Goal: Complete application form: Complete application form

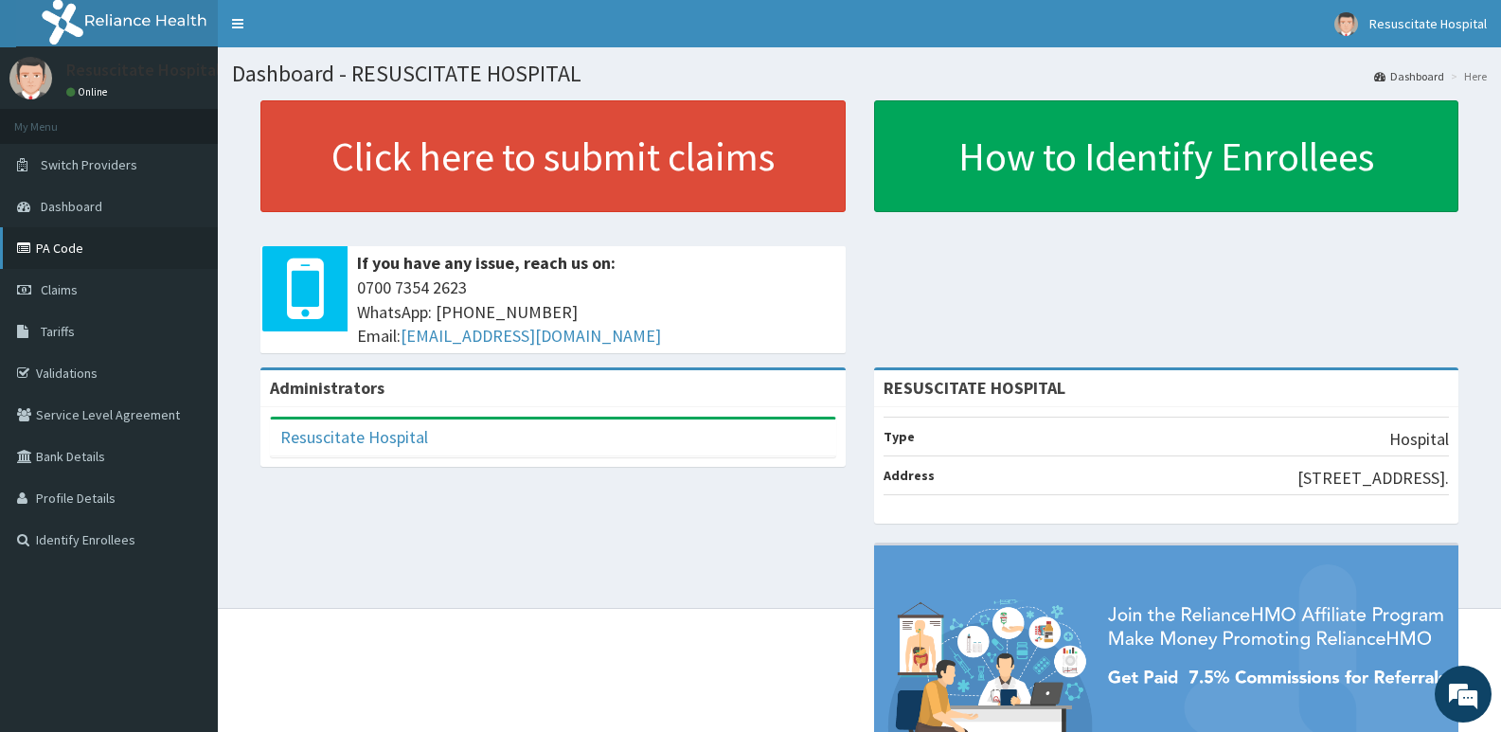
click at [83, 256] on link "PA Code" at bounding box center [109, 248] width 218 height 42
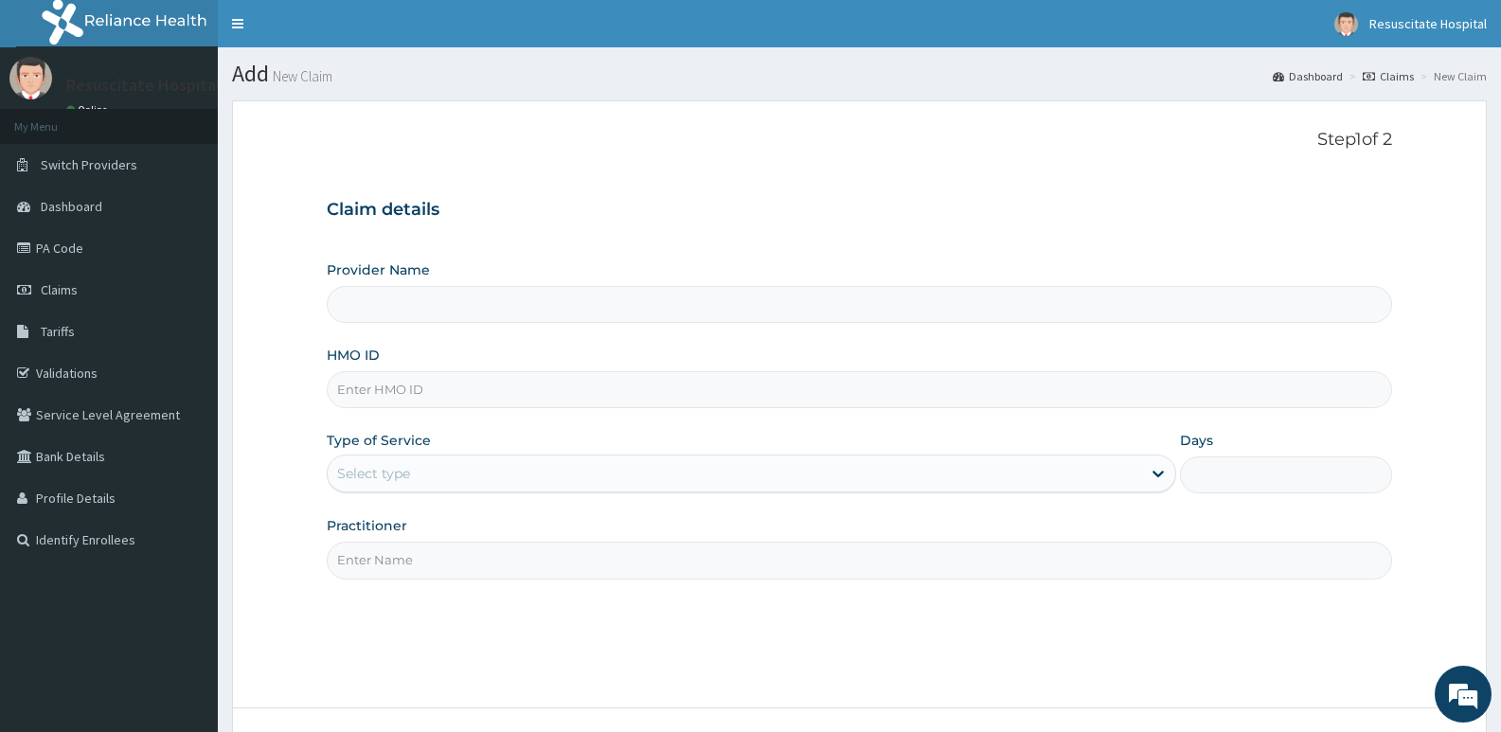
type input "RESUSCITATE HOSPITAL"
click at [498, 390] on input "HMO ID" at bounding box center [859, 389] width 1065 height 37
type input "NBC/10560/A"
click at [472, 481] on div "Select type" at bounding box center [734, 473] width 812 height 30
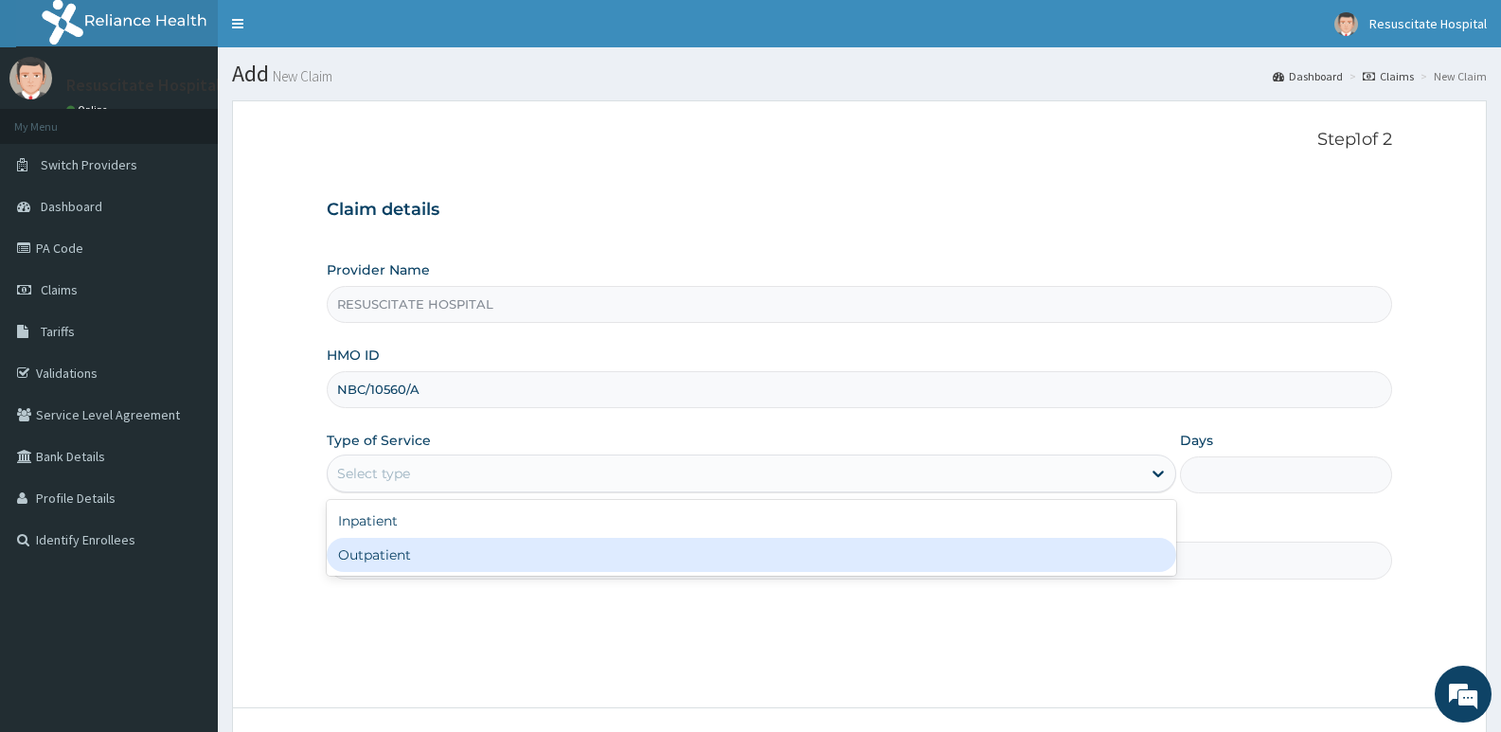
click at [465, 559] on div "Outpatient" at bounding box center [751, 555] width 848 height 34
type input "1"
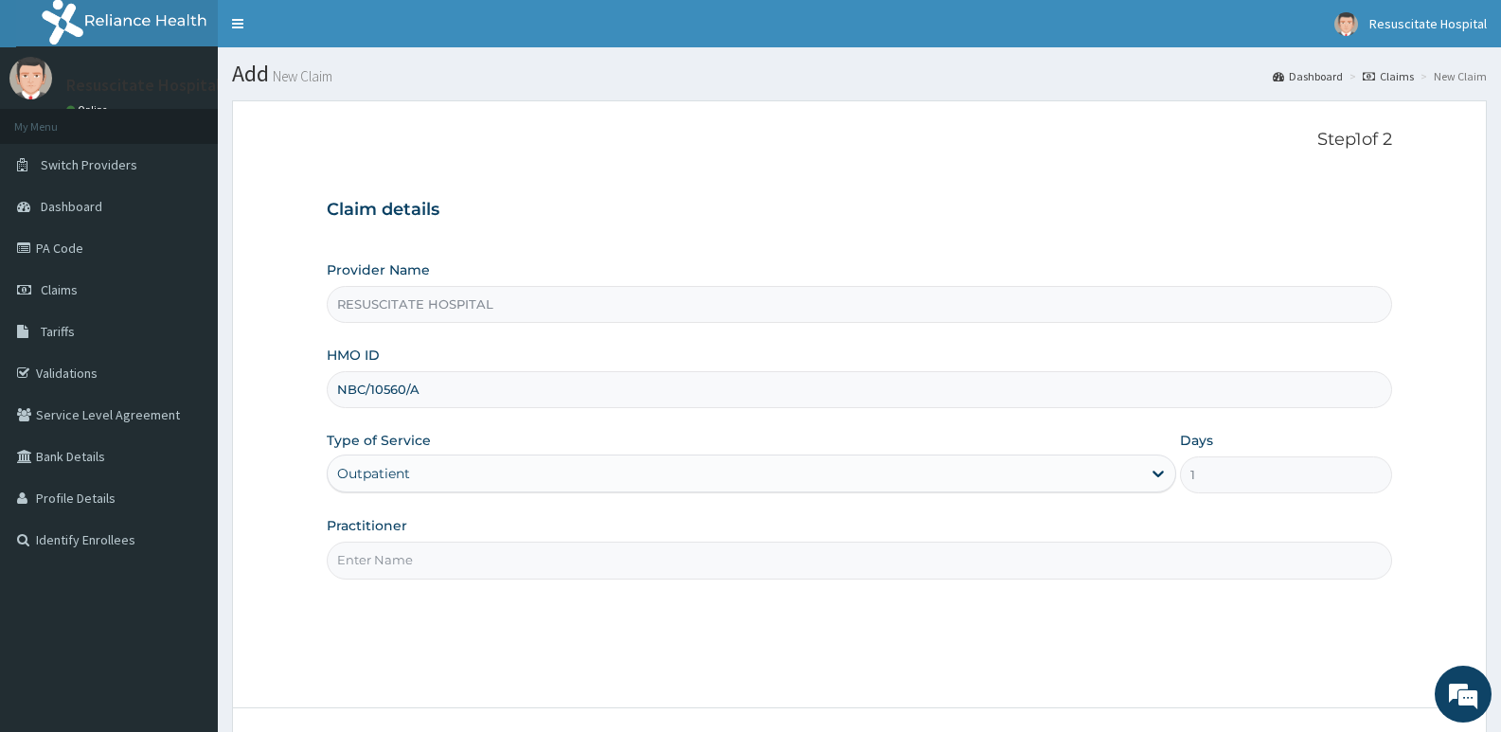
click at [503, 574] on input "Practitioner" at bounding box center [859, 560] width 1065 height 37
type input "DR FAUSTINA"
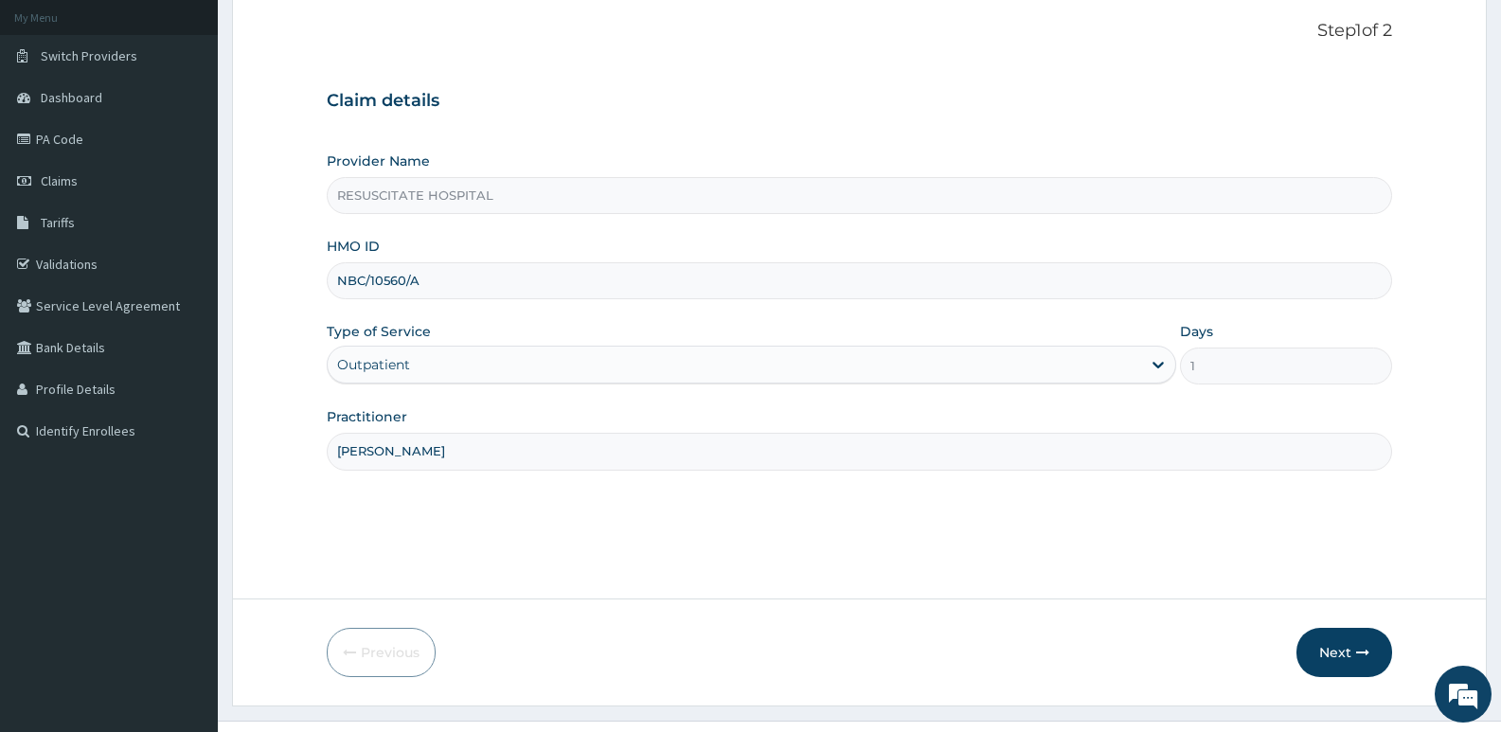
scroll to position [146, 0]
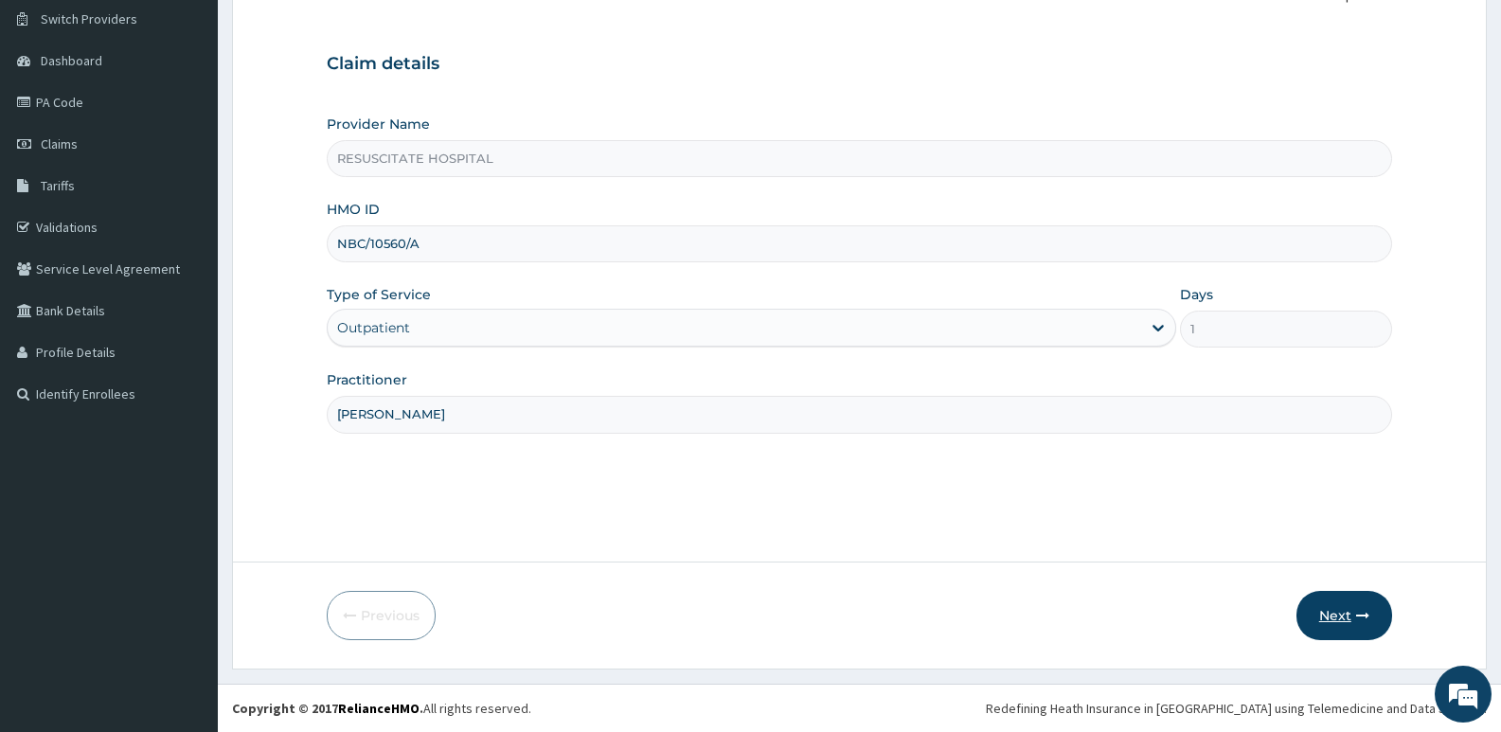
click at [1351, 620] on button "Next" at bounding box center [1344, 615] width 96 height 49
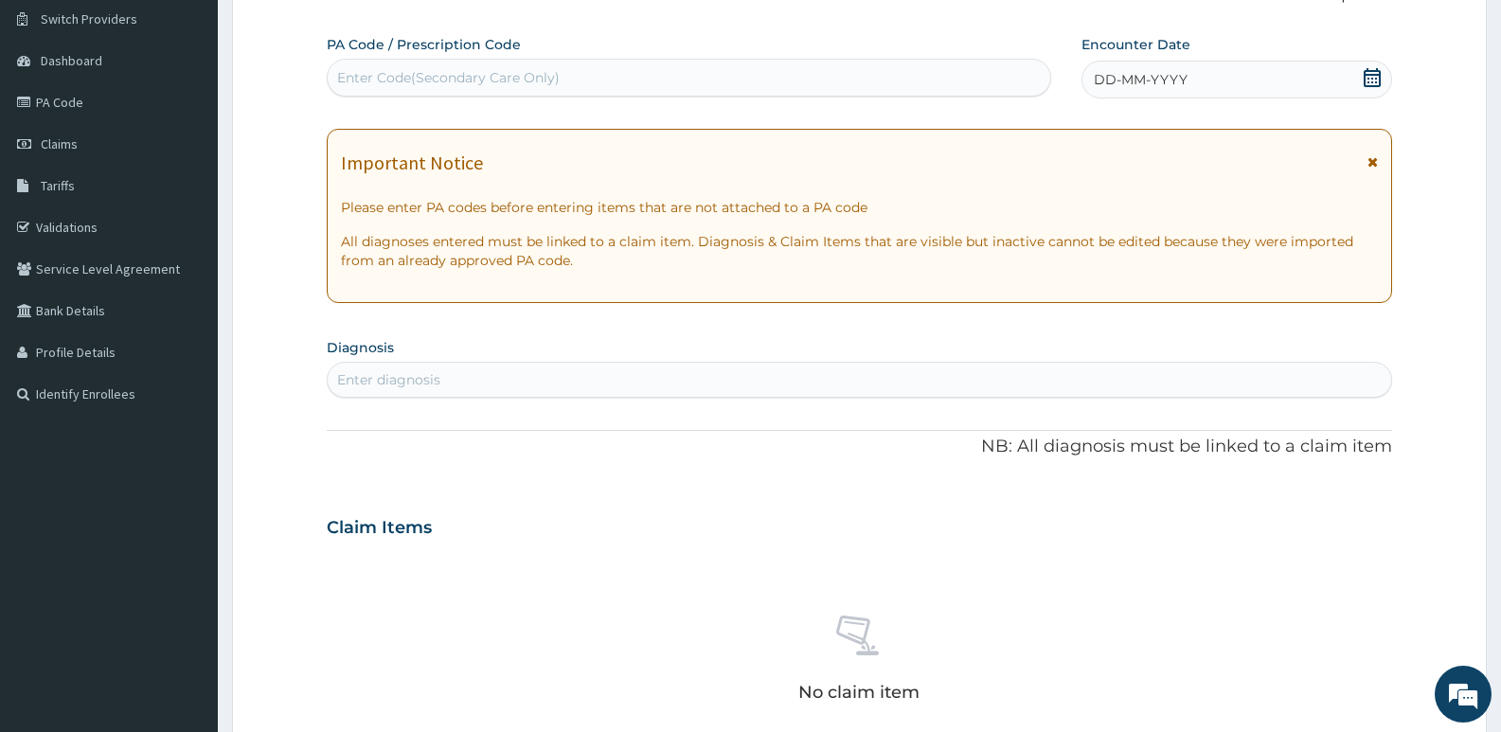
click at [532, 76] on div "Enter Code(Secondary Care Only)" at bounding box center [448, 77] width 223 height 19
paste input "PA/A51D17"
type input "PA/A51D17"
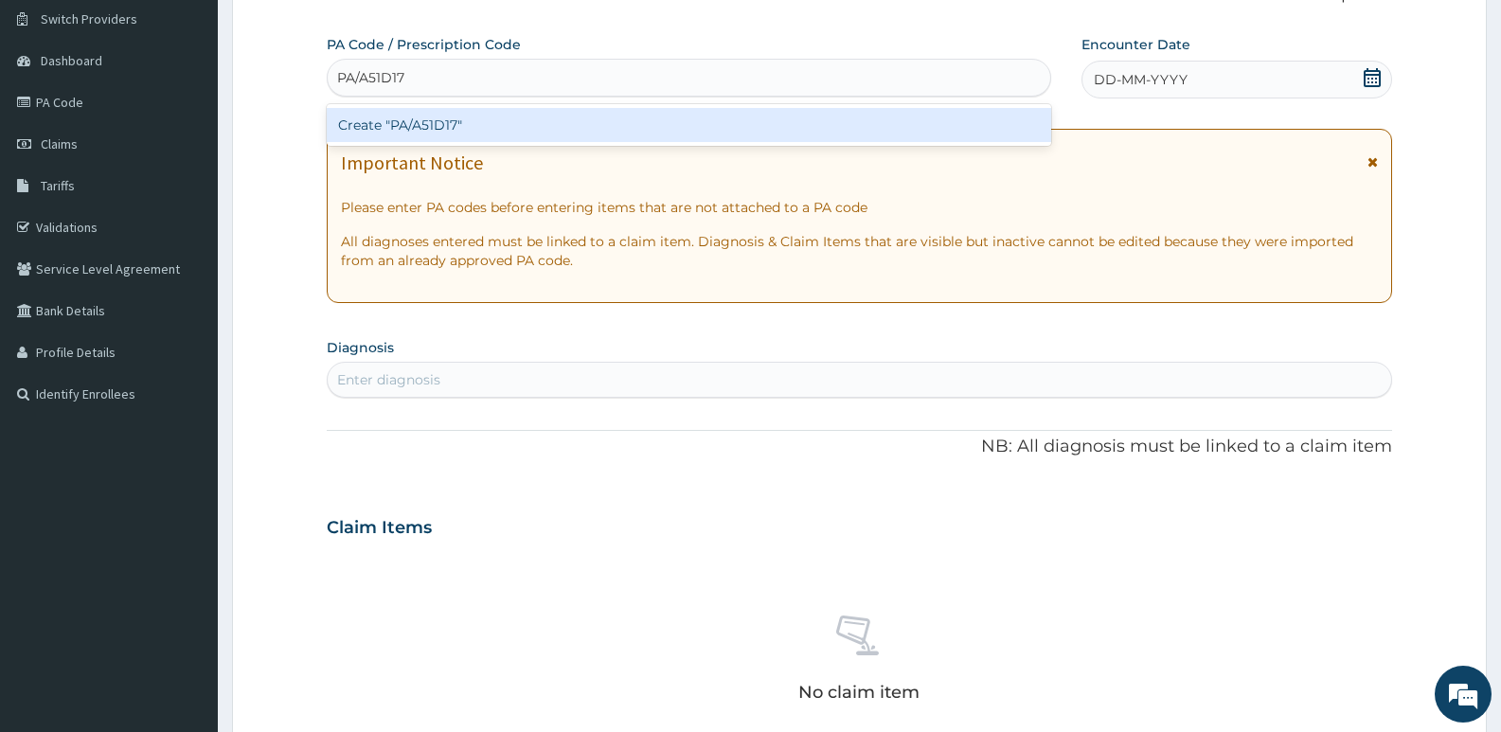
click at [483, 118] on div "Create "PA/A51D17"" at bounding box center [689, 125] width 724 height 34
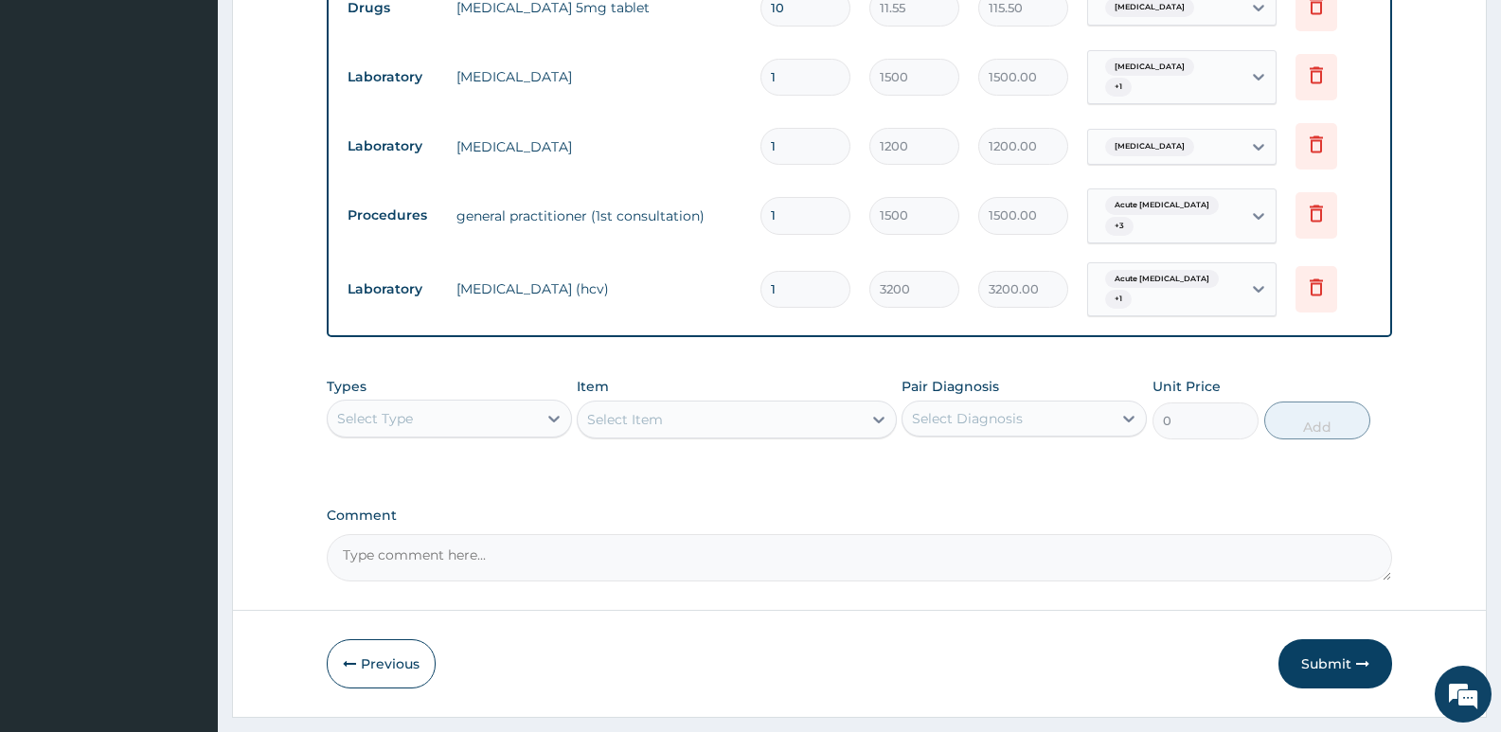
scroll to position [936, 0]
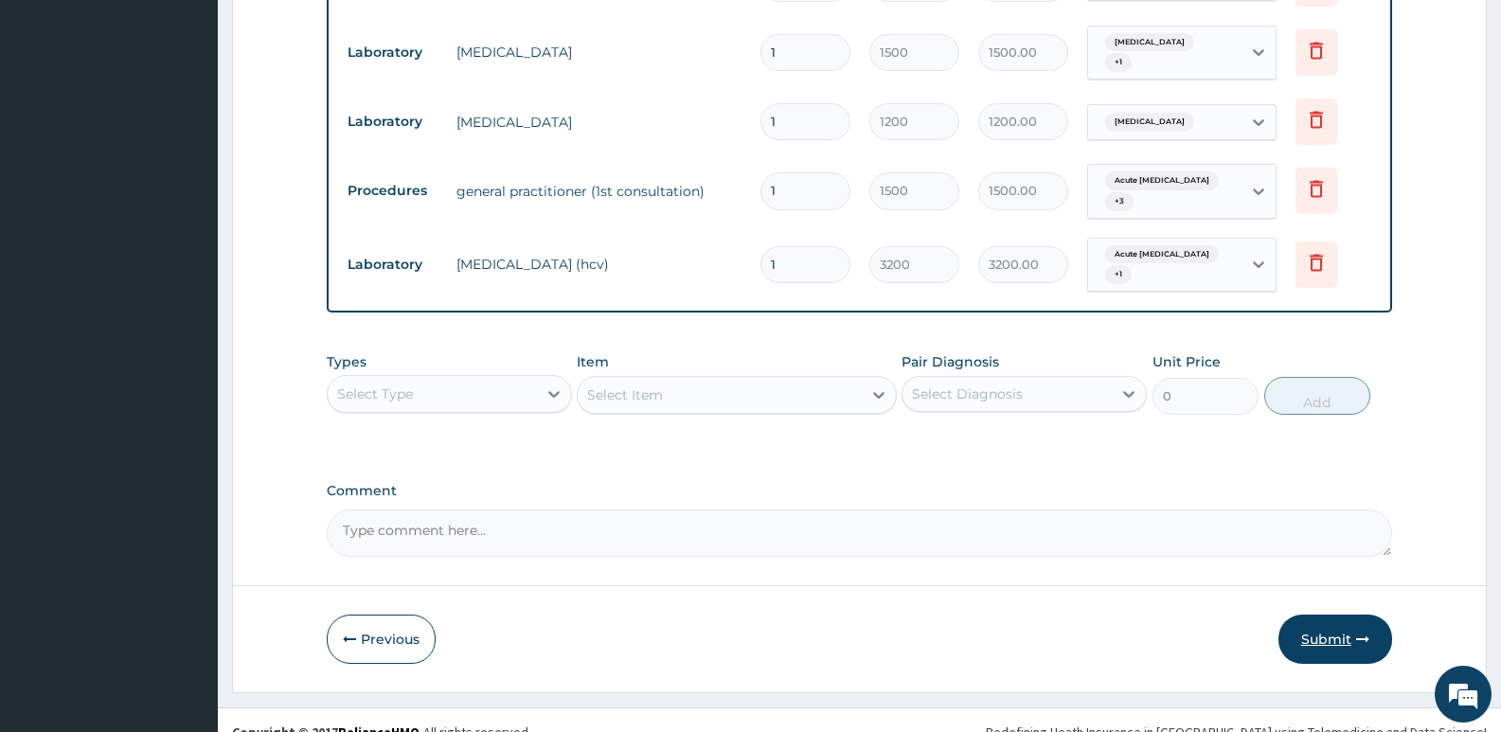
click at [1332, 615] on button "Submit" at bounding box center [1335, 639] width 114 height 49
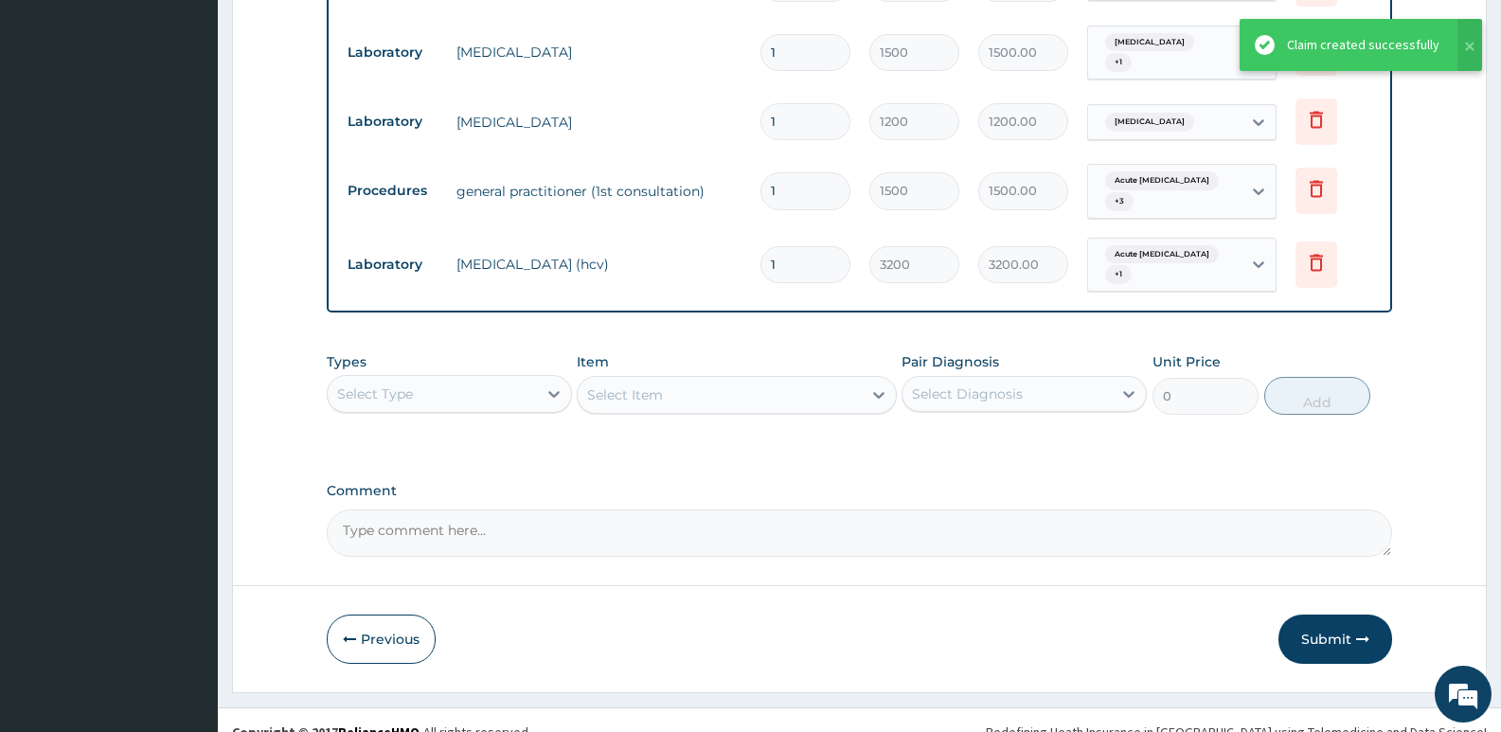
scroll to position [712, 0]
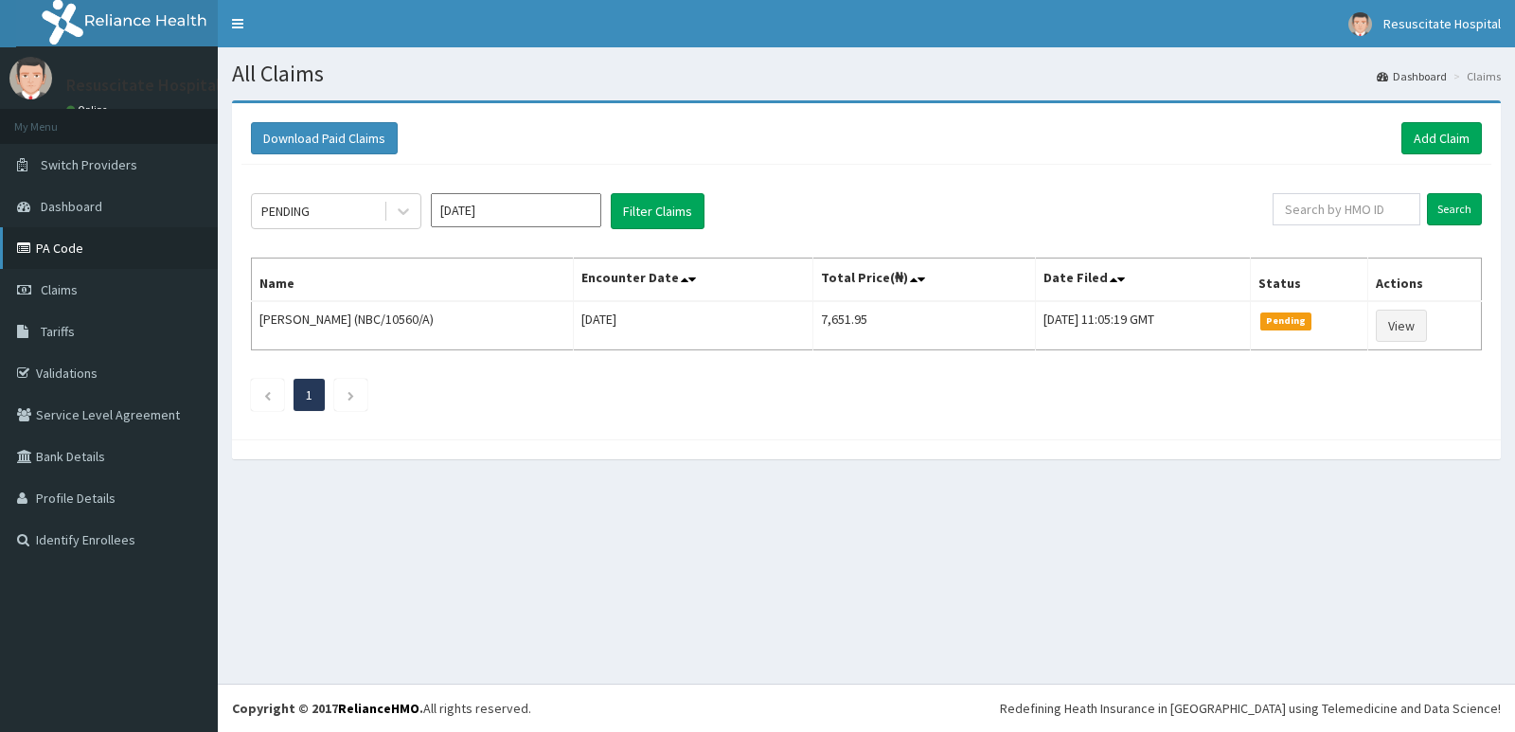
click at [82, 255] on link "PA Code" at bounding box center [109, 248] width 218 height 42
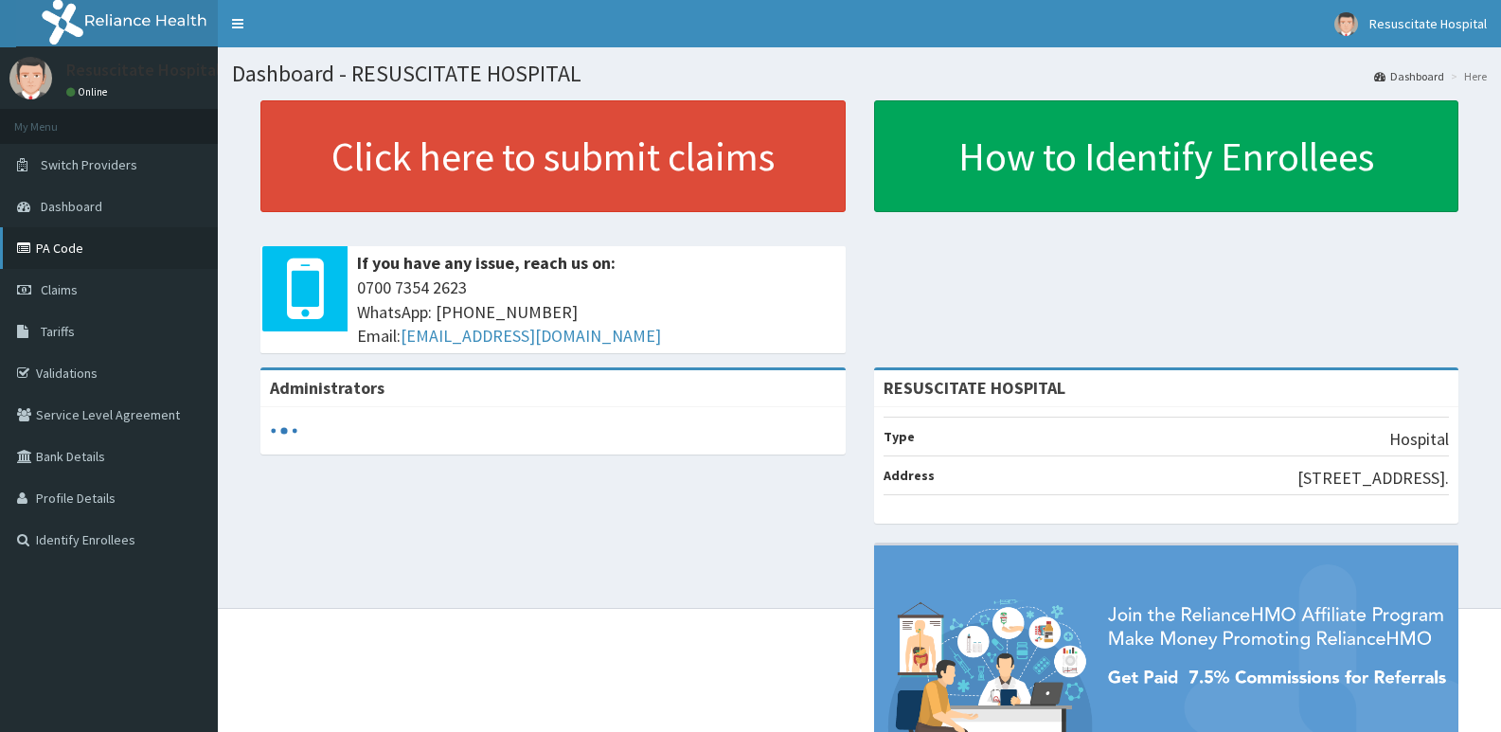
click at [65, 253] on link "PA Code" at bounding box center [109, 248] width 218 height 42
